Goal: Information Seeking & Learning: Find specific fact

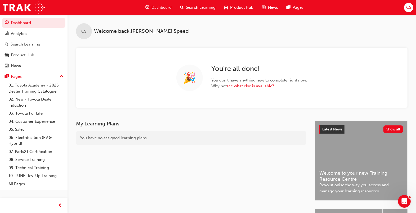
click at [210, 7] on span "Search Learning" at bounding box center [201, 8] width 30 height 6
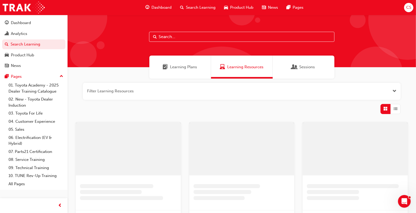
click at [186, 40] on input "text" at bounding box center [241, 37] width 185 height 10
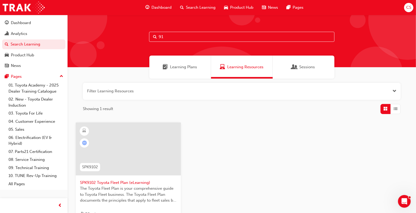
type input "9"
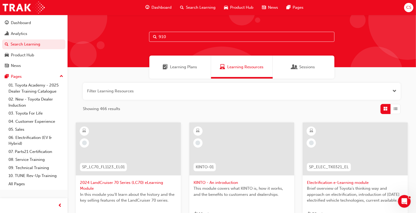
type input "9103"
